Goal: Information Seeking & Learning: Learn about a topic

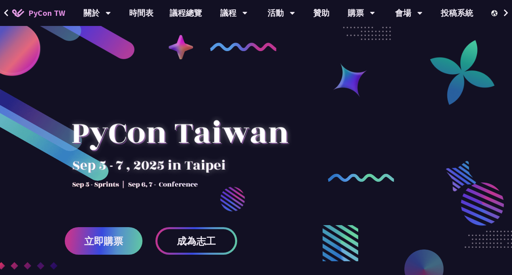
click at [147, 10] on link "時間表" at bounding box center [141, 13] width 40 height 26
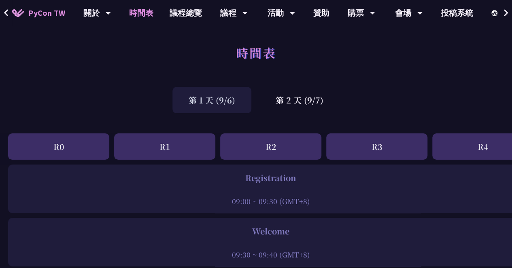
scroll to position [162, 0]
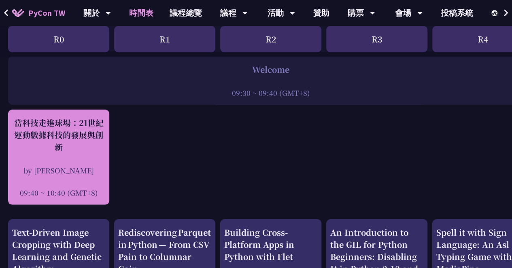
click at [53, 160] on div "當科技走進球場：21世紀運動數據科技的發展與創新 by [PERSON_NAME] 09:40 ~ 10:40 (GMT+8)" at bounding box center [58, 157] width 93 height 81
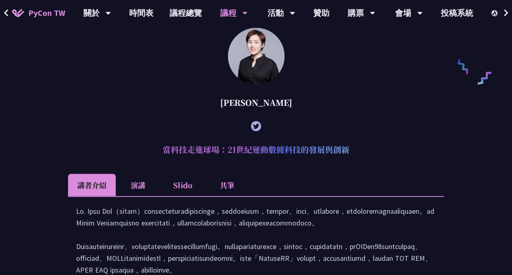
scroll to position [827, 0]
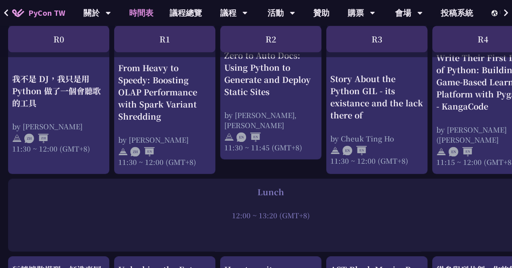
scroll to position [607, 0]
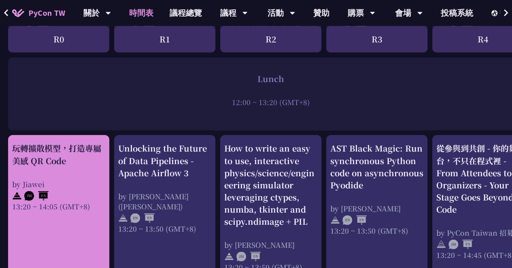
click at [53, 226] on div "玩轉擴散模型，打造專屬美感 QR Code by Jiawei 13:20 ~ 14:05 (GMT+8)" at bounding box center [58, 218] width 101 height 166
click at [62, 248] on div "玩轉擴散模型，打造專屬美感 QR Code by Jiawei 13:20 ~ 14:05 (GMT+8)" at bounding box center [58, 218] width 101 height 166
click at [32, 243] on div "玩轉擴散模型，打造專屬美感 QR Code by Jiawei 13:20 ~ 14:05 (GMT+8)" at bounding box center [58, 218] width 101 height 166
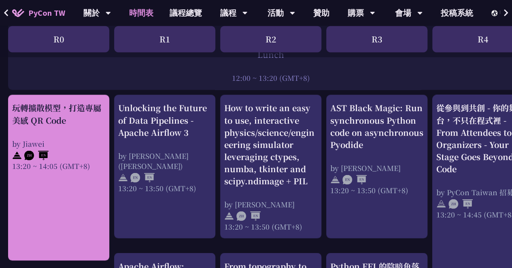
click at [42, 211] on div "玩轉擴散模型，打造專屬美感 QR Code by Jiawei 13:20 ~ 14:05 (GMT+8)" at bounding box center [58, 178] width 101 height 166
click at [40, 232] on div "玩轉擴散模型，打造專屬美感 QR Code by Jiawei 13:20 ~ 14:05 (GMT+8)" at bounding box center [58, 178] width 101 height 166
click at [29, 222] on div "玩轉擴散模型，打造專屬美感 QR Code by Jiawei 13:20 ~ 14:05 (GMT+8)" at bounding box center [58, 178] width 101 height 166
drag, startPoint x: 32, startPoint y: 209, endPoint x: 109, endPoint y: 209, distance: 76.9
click at [32, 209] on div "玩轉擴散模型，打造專屬美感 QR Code by Jiawei 13:20 ~ 14:05 (GMT+8)" at bounding box center [58, 178] width 101 height 166
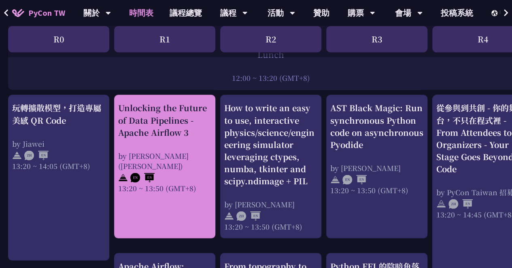
click at [166, 217] on div "Unlocking the Future of Data Pipelines - Apache Airflow 3 by [PERSON_NAME] ([PE…" at bounding box center [164, 167] width 101 height 144
